Goal: Transaction & Acquisition: Purchase product/service

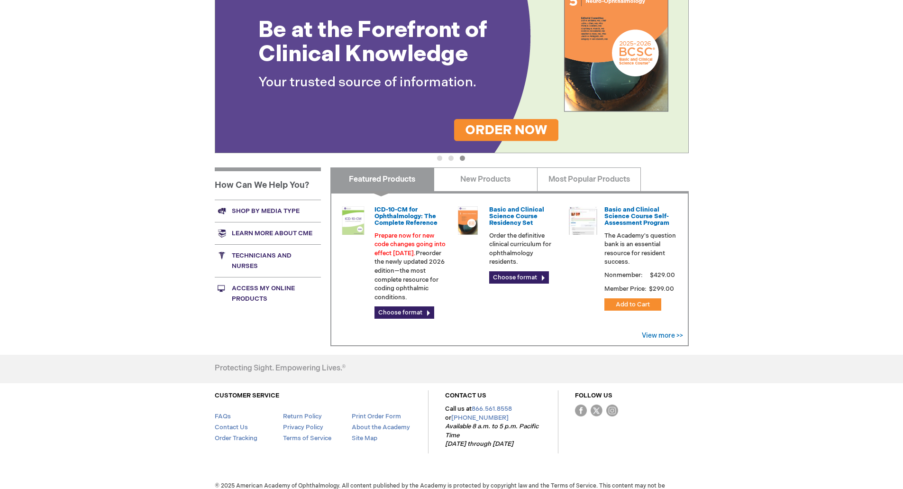
scroll to position [187, 0]
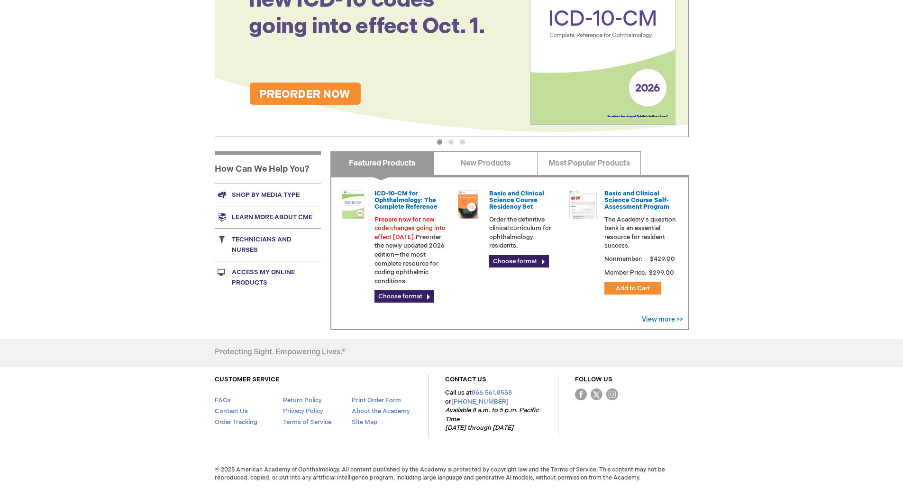
click at [245, 250] on link "Technicians and nurses" at bounding box center [268, 244] width 106 height 33
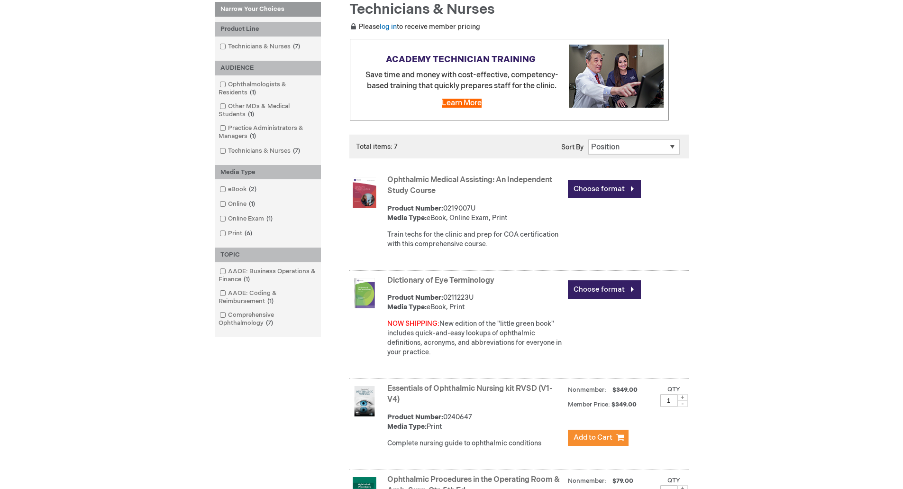
scroll to position [32, 0]
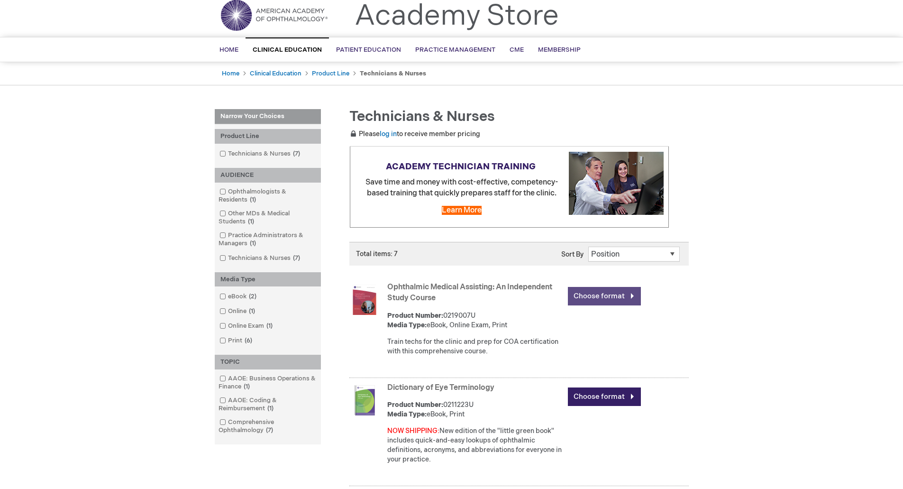
click at [603, 297] on link "Choose format" at bounding box center [604, 296] width 73 height 18
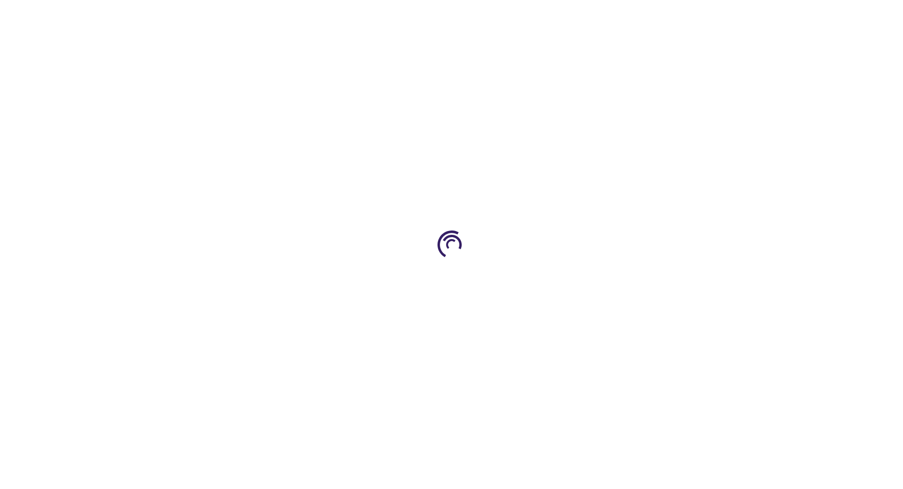
type input "0"
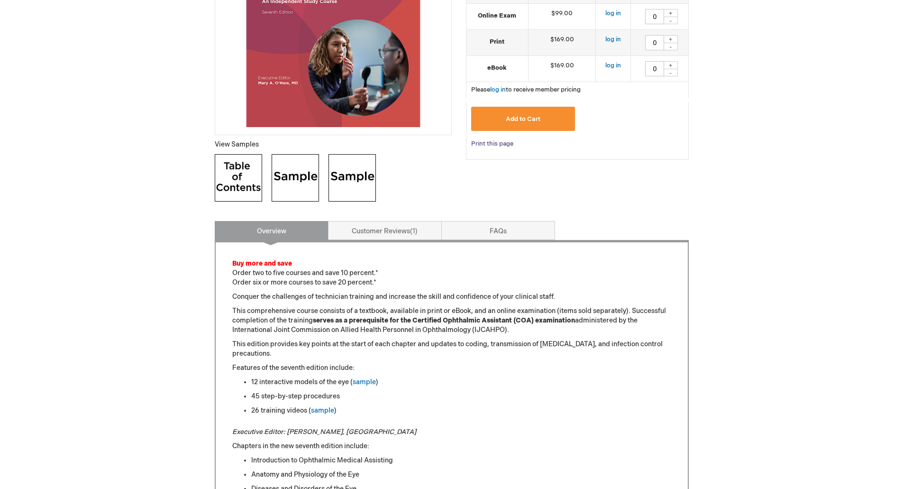
scroll to position [190, 0]
